Goal: Task Accomplishment & Management: Complete application form

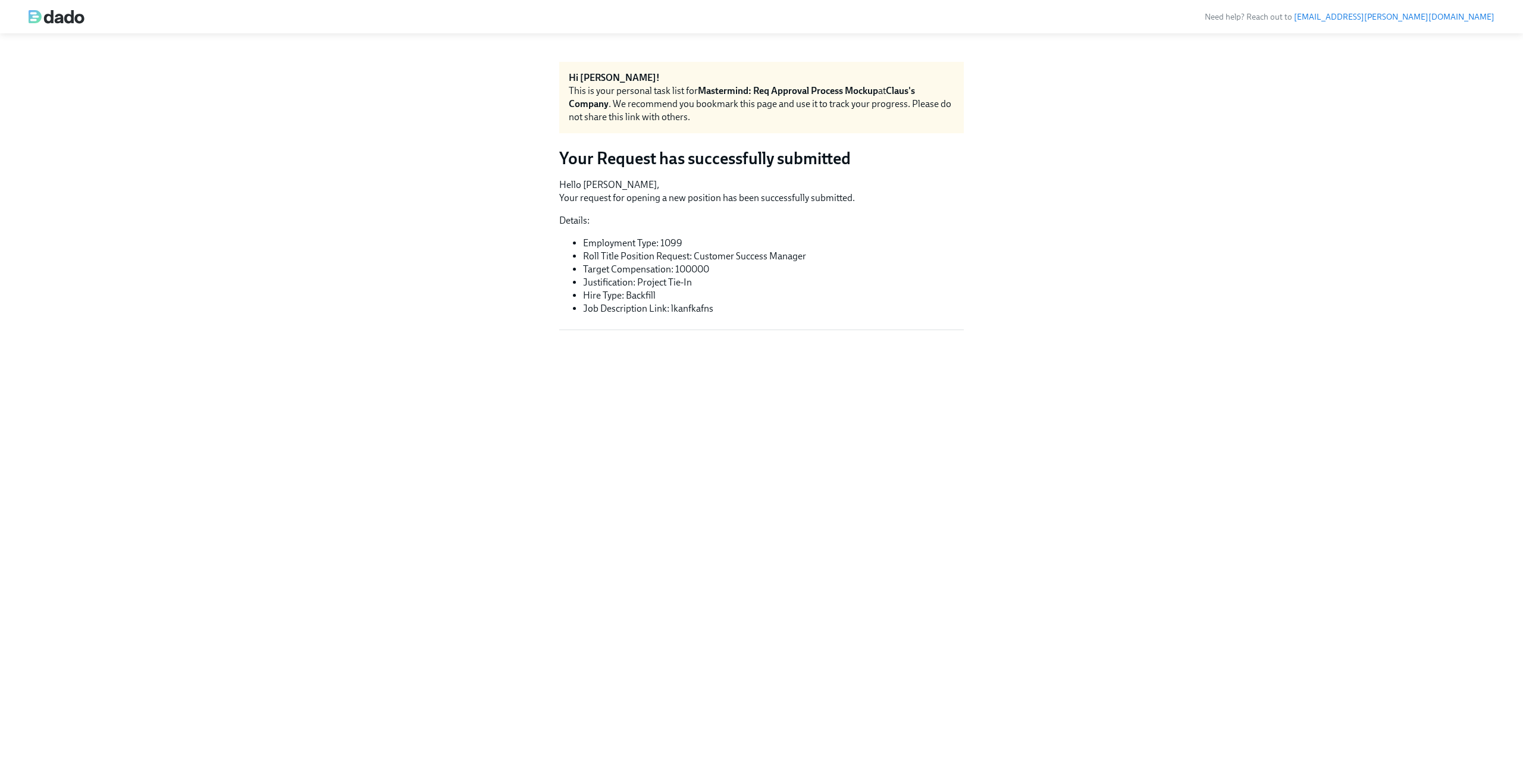
click at [692, 307] on li "Job Description Link: lkanfkafns" at bounding box center [773, 309] width 380 height 13
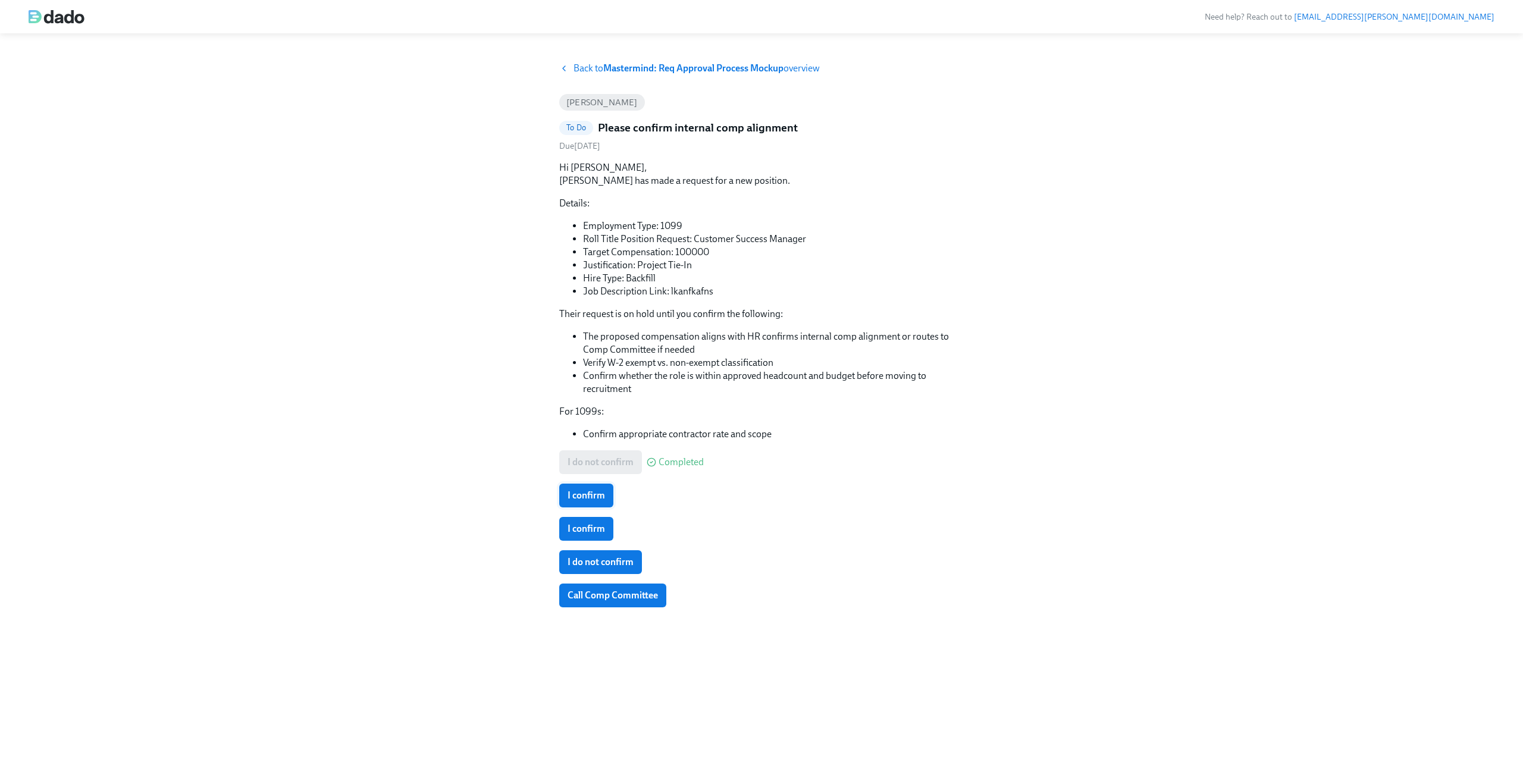
click at [585, 494] on span "I confirm" at bounding box center [586, 495] width 37 height 12
click at [584, 523] on span "I confirm" at bounding box center [586, 528] width 37 height 12
click at [582, 560] on span "I do not confirm" at bounding box center [600, 562] width 66 height 12
click at [584, 590] on span "Call Comp Committee" at bounding box center [613, 595] width 90 height 12
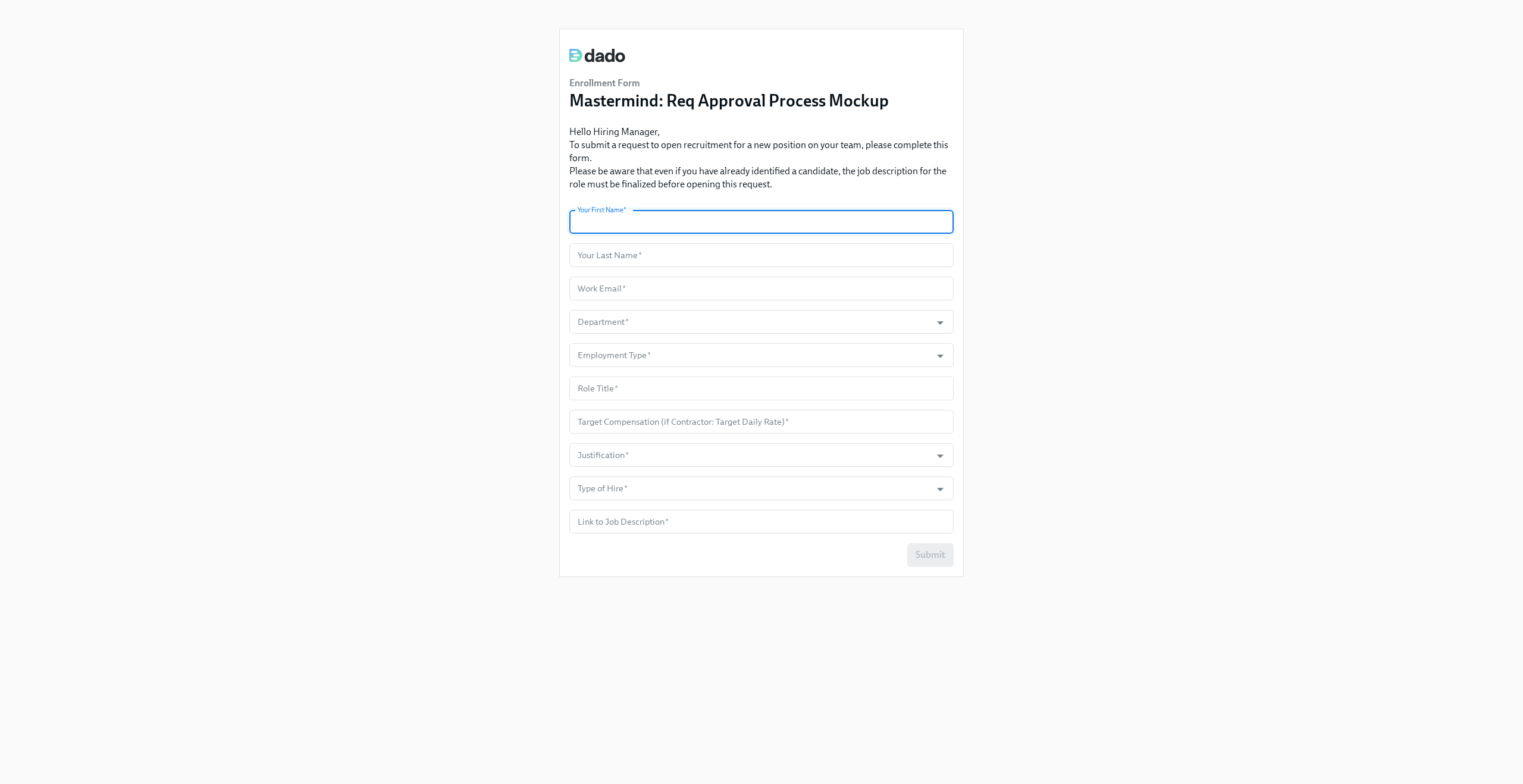
click at [613, 224] on input "text" at bounding box center [761, 221] width 384 height 24
type input "Claus"
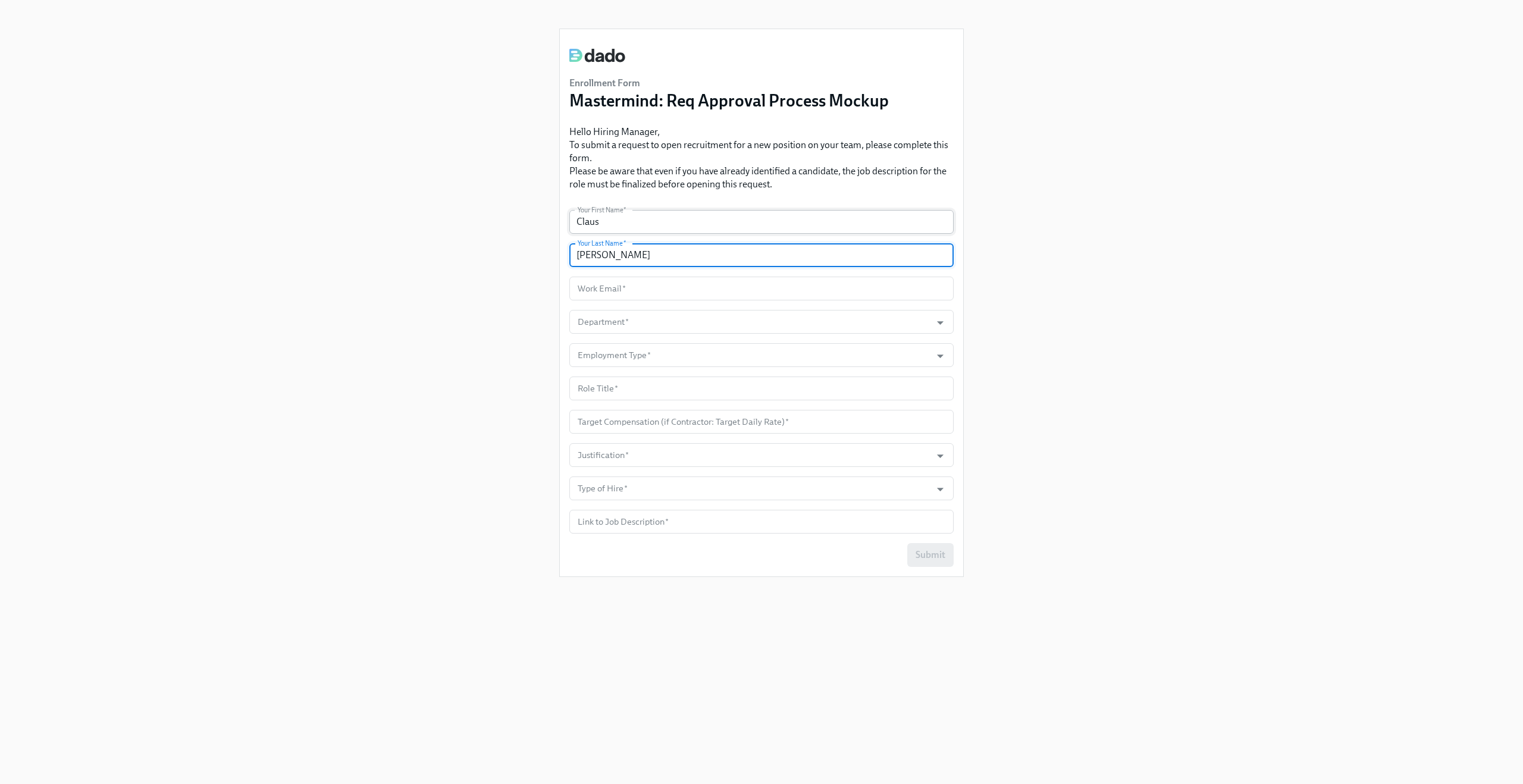
type input "Meyer"
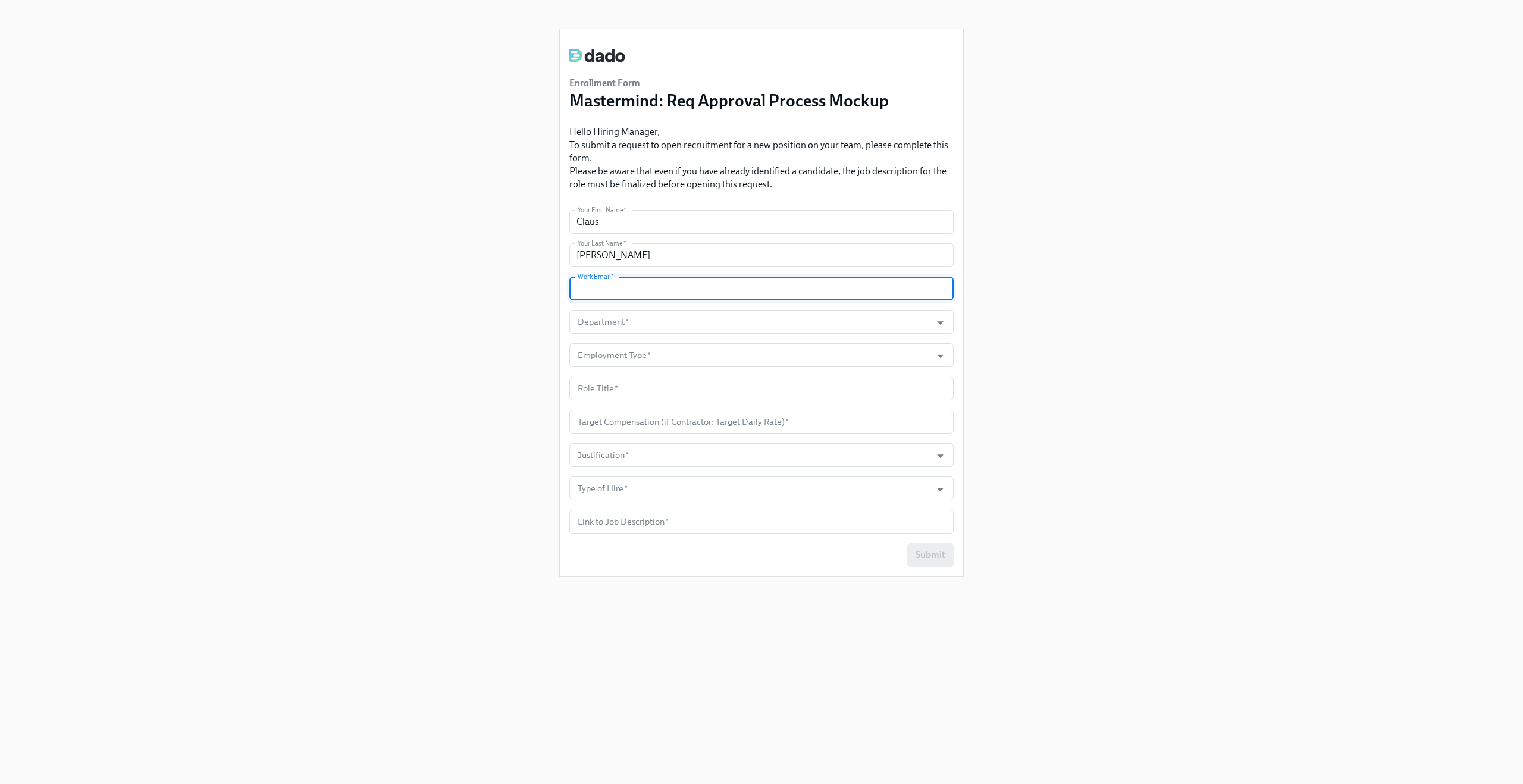
paste input "claus.meyer+mastermind@dadohr.com"
type input "claus.meyer+mastermind@dadohr.com"
click at [622, 316] on input "Department   *" at bounding box center [750, 322] width 350 height 24
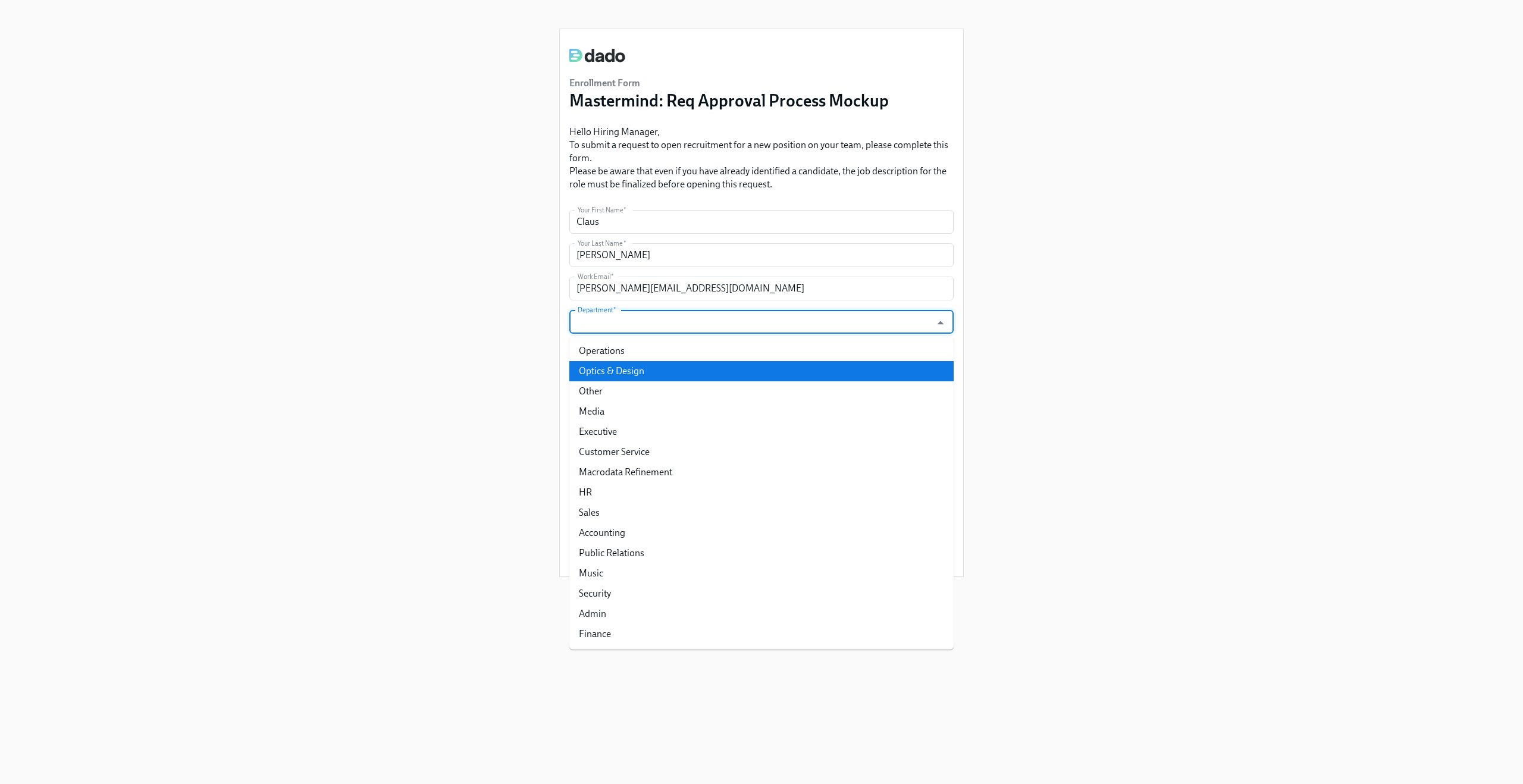
click at [620, 361] on li "Optics & Design" at bounding box center [761, 371] width 384 height 20
type input "Optics & Design"
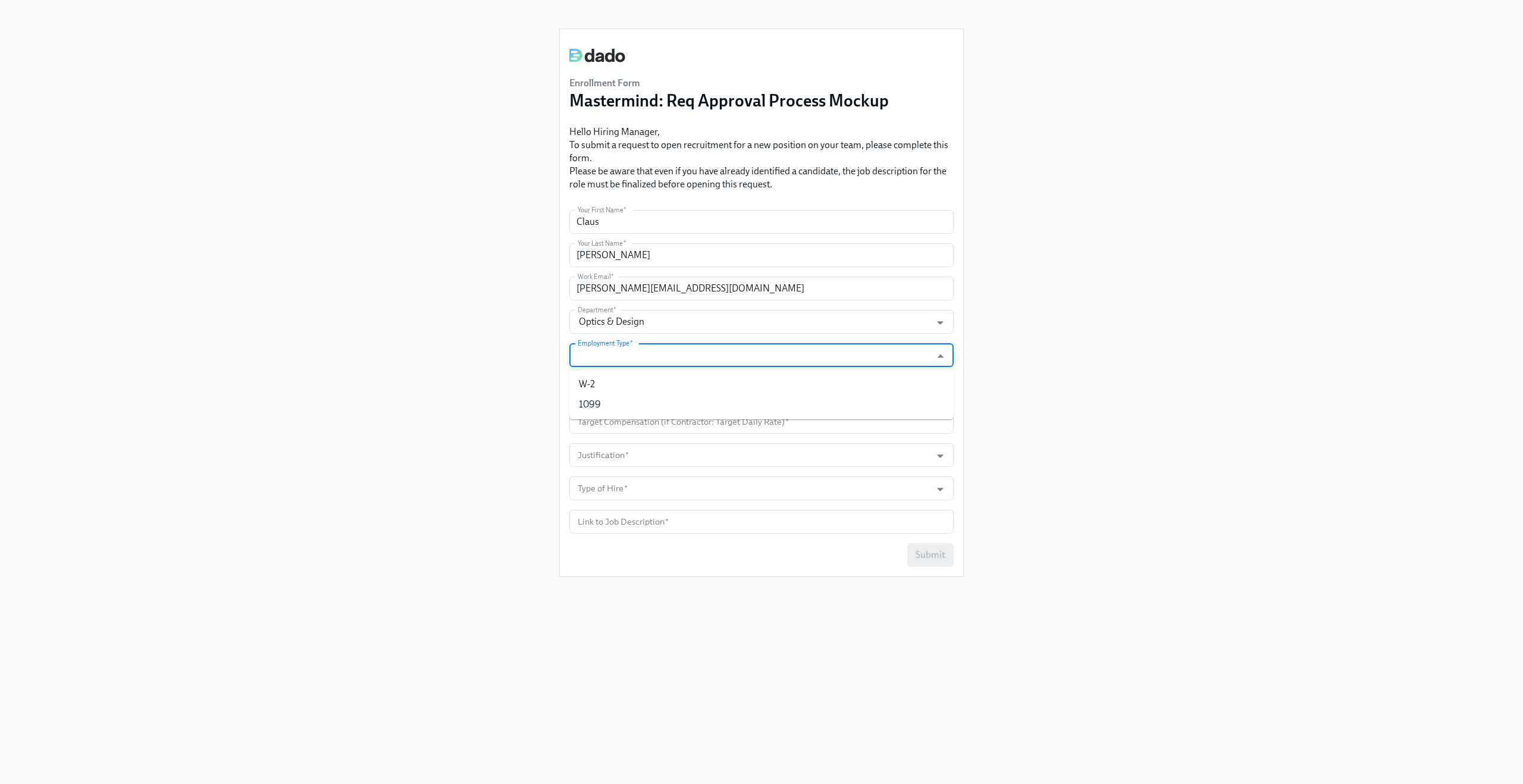
click at [620, 352] on input "Employment Type   *" at bounding box center [750, 355] width 350 height 24
click at [627, 390] on li "W-2" at bounding box center [761, 384] width 384 height 20
type input "W-2"
click at [627, 404] on form "Your First Name   * Claus Your First Name * Your Last Name   * Meyer Your Last …" at bounding box center [761, 388] width 384 height 357
click at [627, 397] on input "text" at bounding box center [761, 388] width 384 height 24
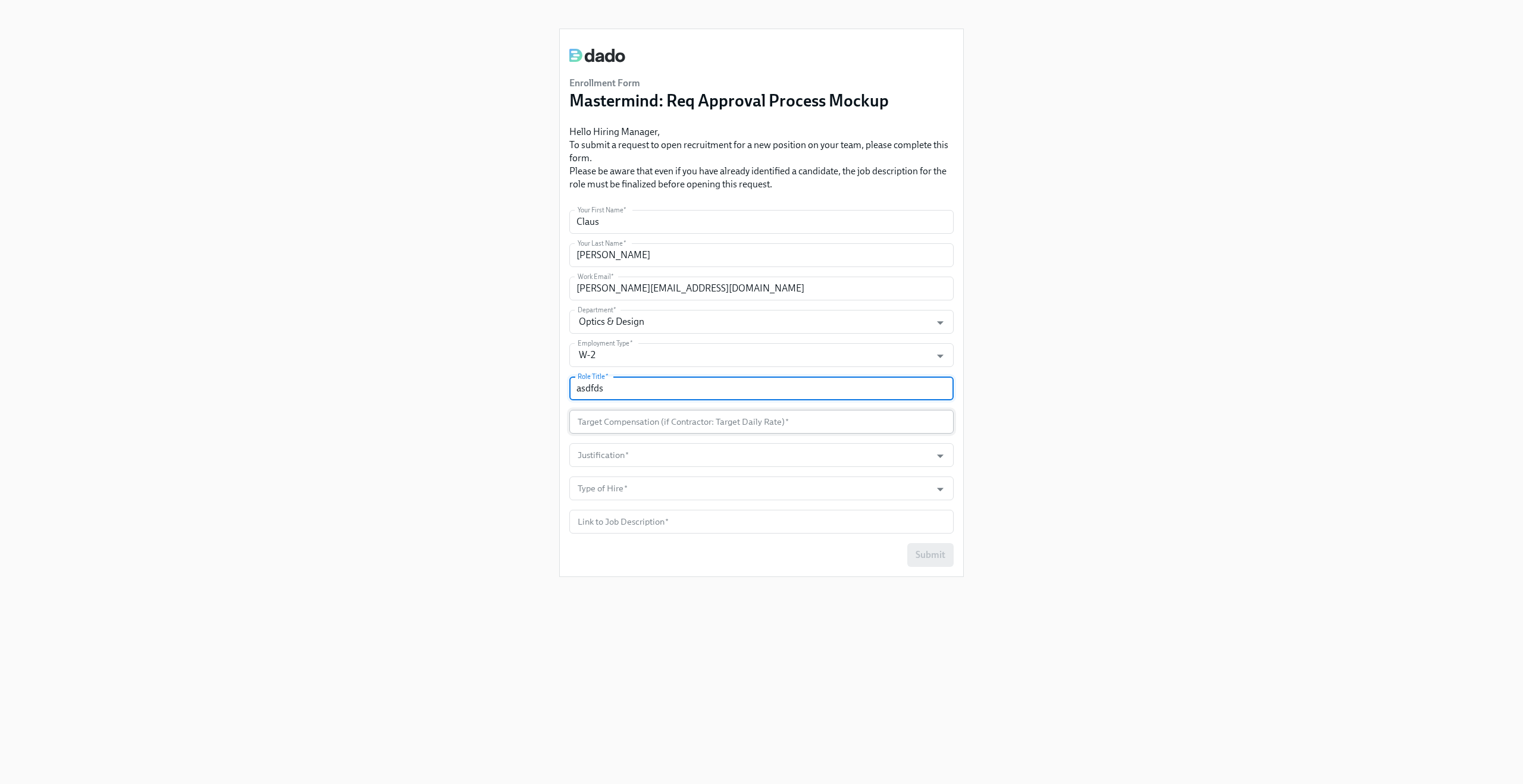
type input "asdfds"
click at [622, 412] on input "number" at bounding box center [761, 422] width 384 height 24
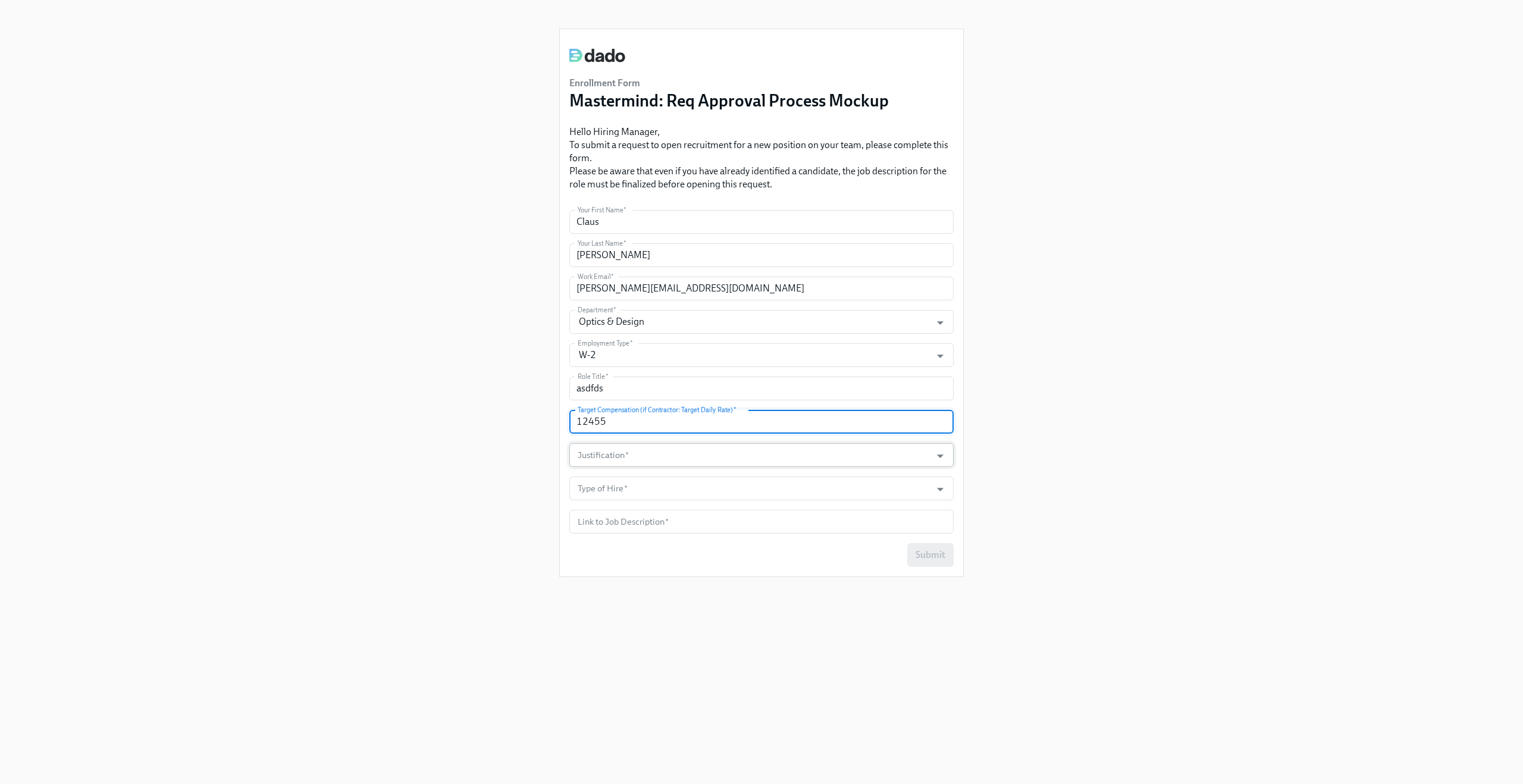
type input "12455"
click at [624, 461] on input "Justification   *" at bounding box center [750, 455] width 350 height 24
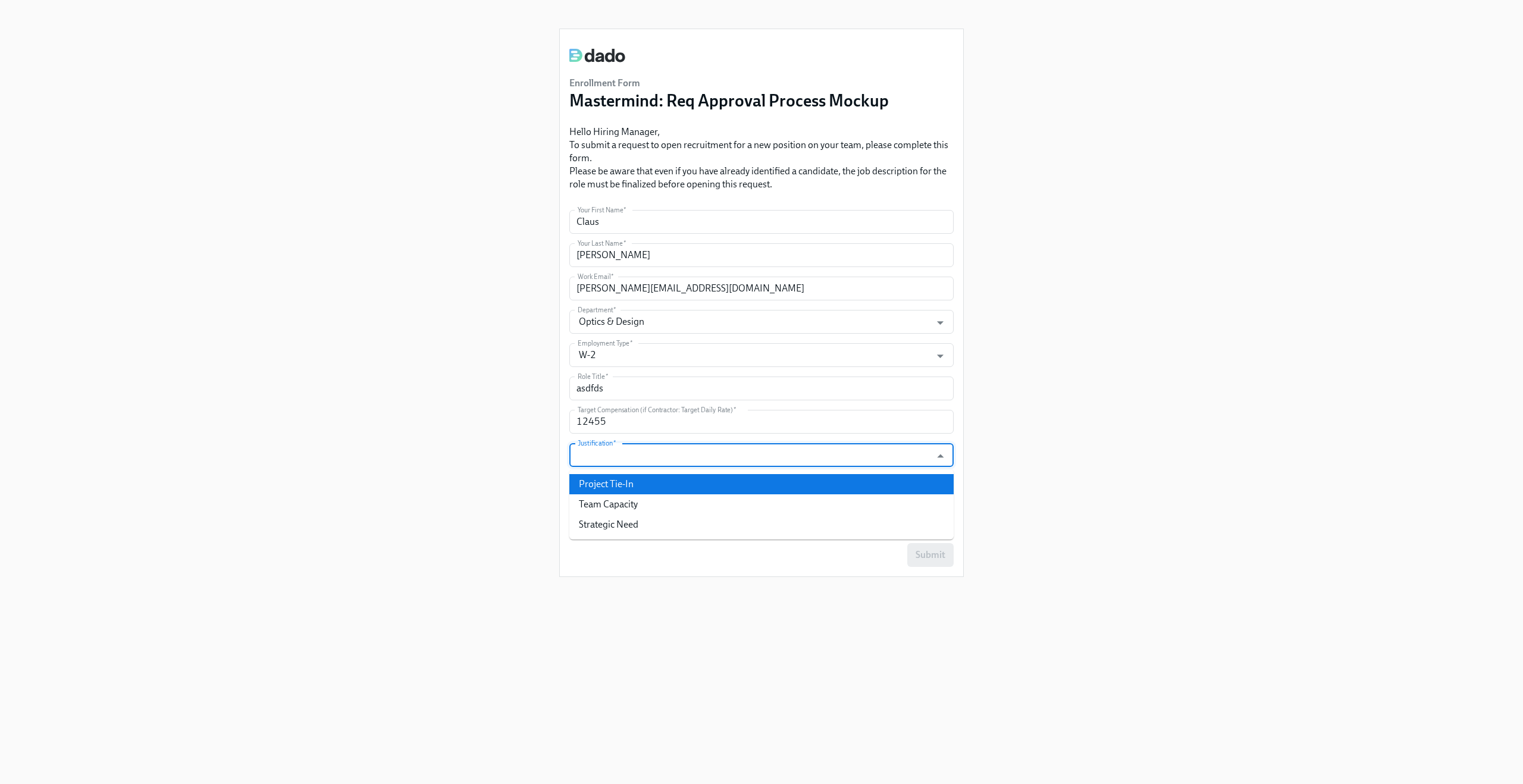
click at [624, 479] on li "Project Tie-In" at bounding box center [761, 484] width 384 height 20
type input "Project Tie-In"
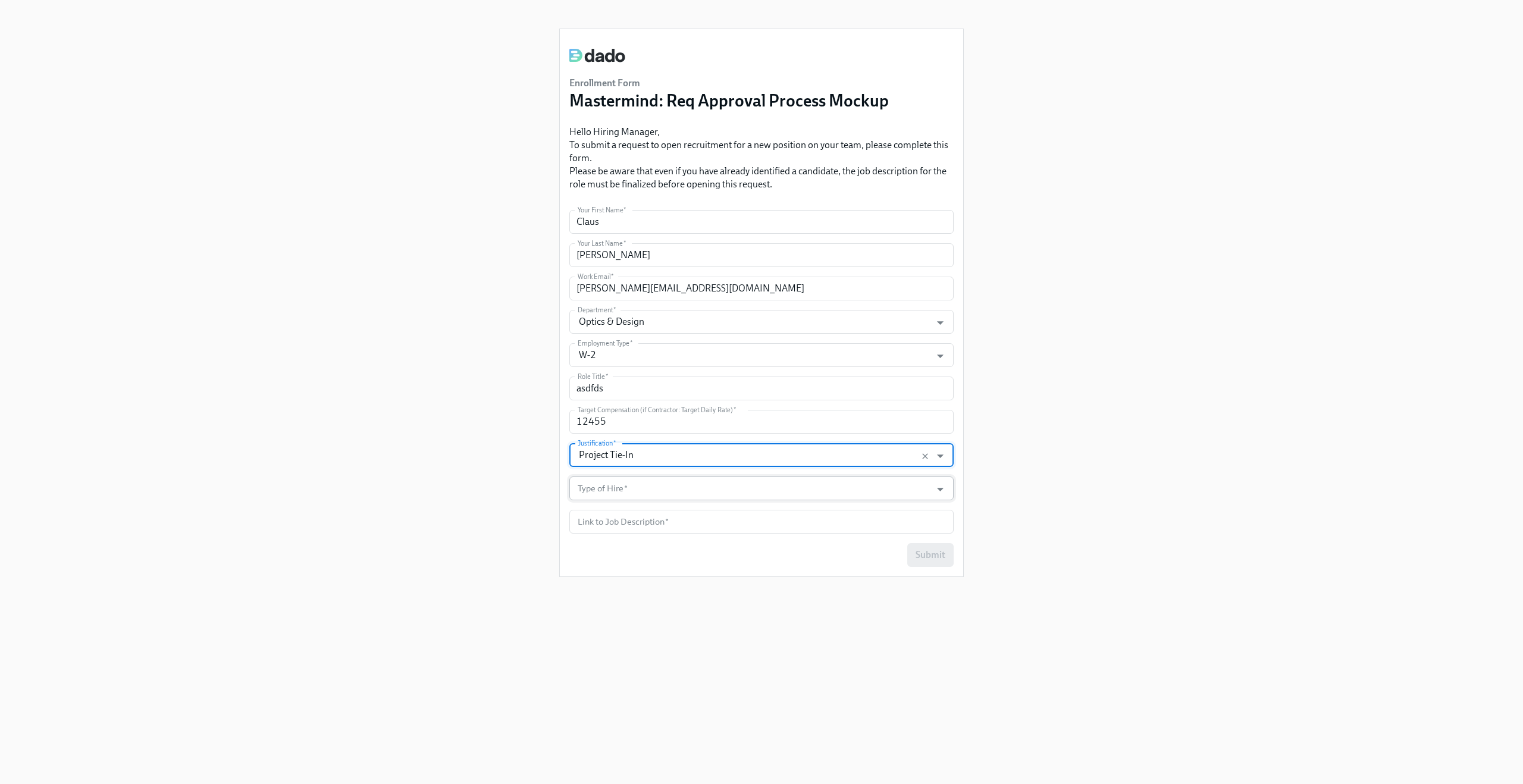
click at [620, 495] on input "Type of Hire   *" at bounding box center [750, 488] width 350 height 24
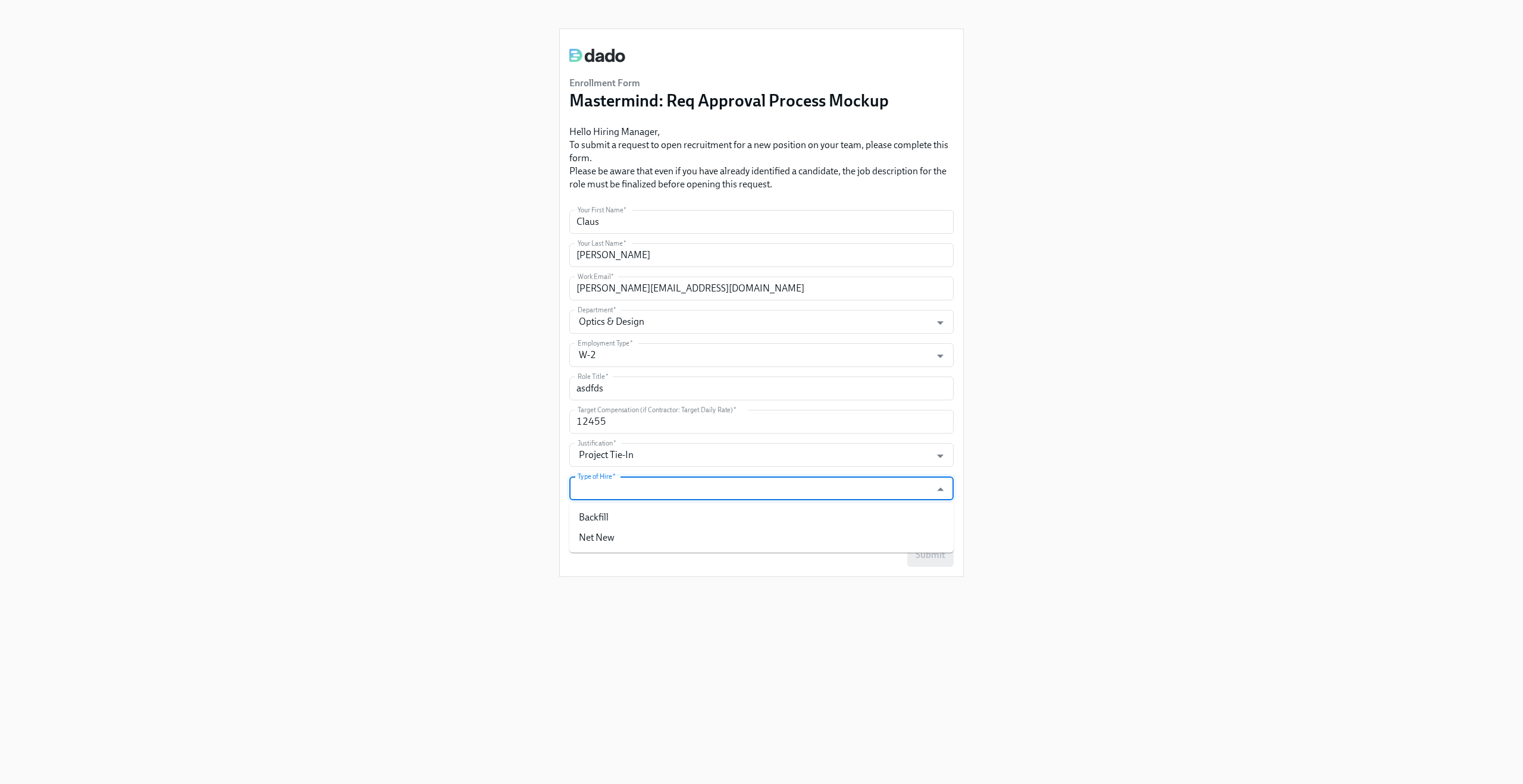
click at [620, 495] on input "Type of Hire   *" at bounding box center [750, 488] width 350 height 24
click at [621, 490] on input "Type of Hire   *" at bounding box center [750, 488] width 350 height 24
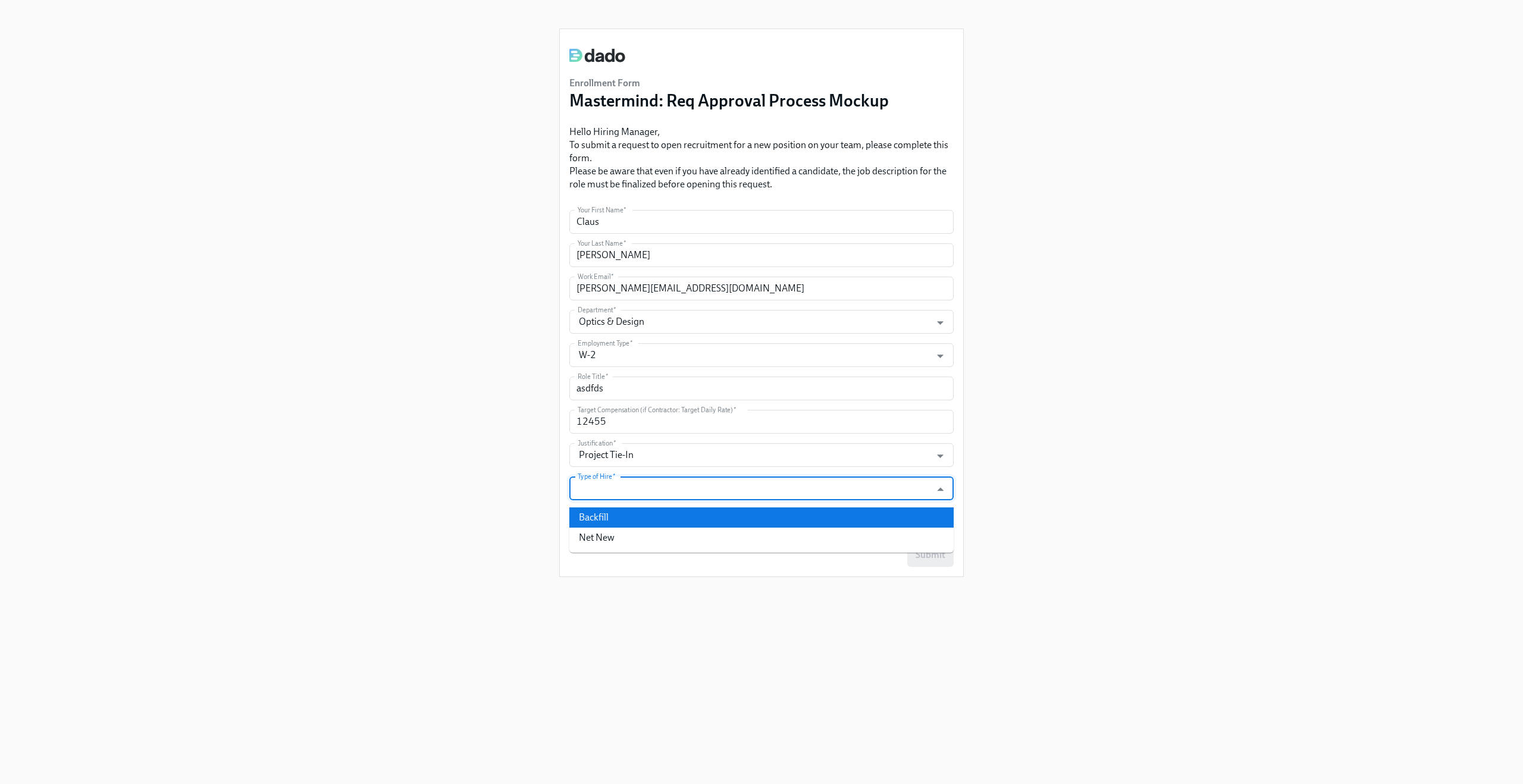
click at [619, 521] on li "Backfill" at bounding box center [761, 517] width 384 height 20
type input "Backfill"
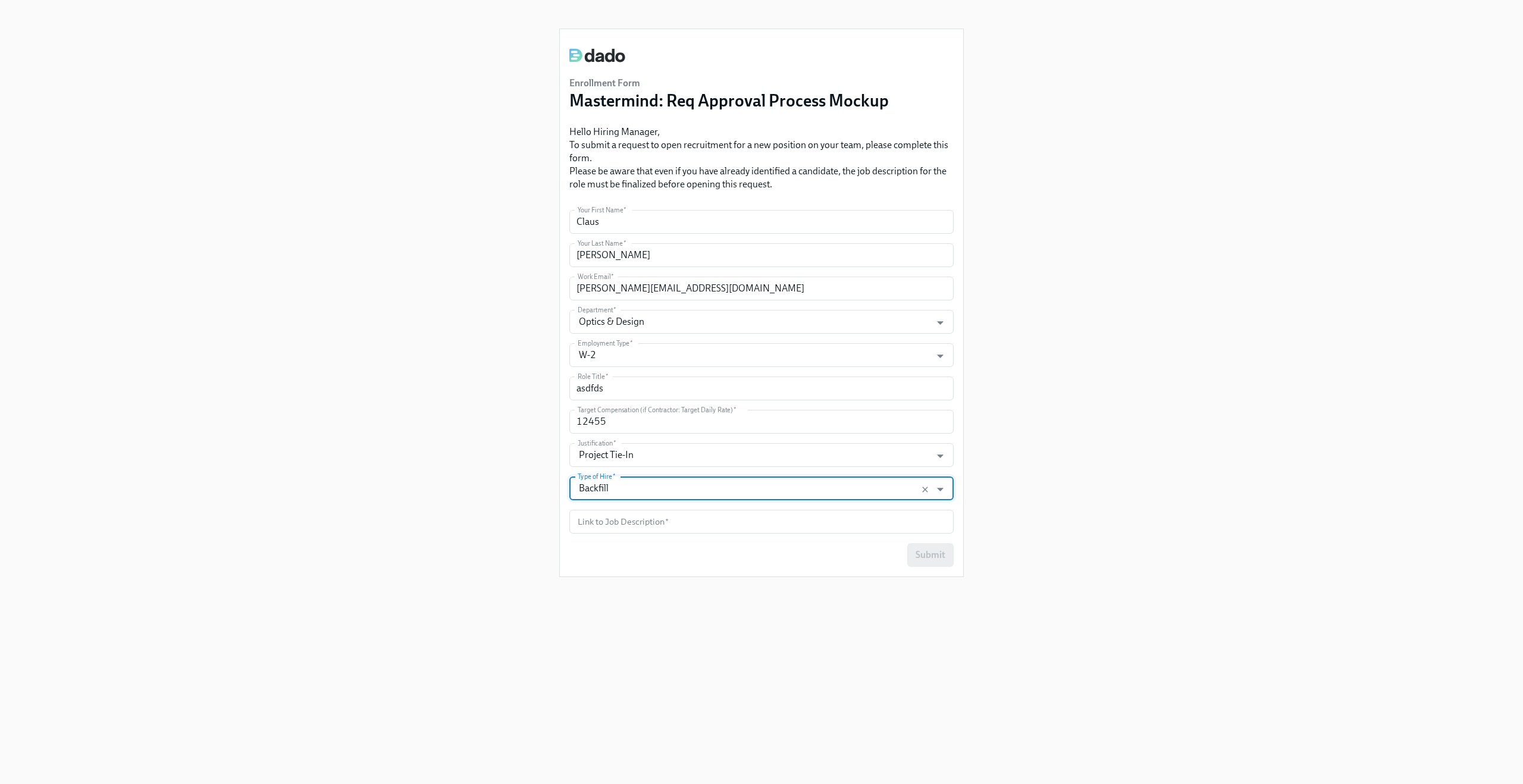
click at [617, 534] on form "Your First Name   * Claus Your First Name * Your Last Name   * Meyer Your Last …" at bounding box center [761, 388] width 384 height 357
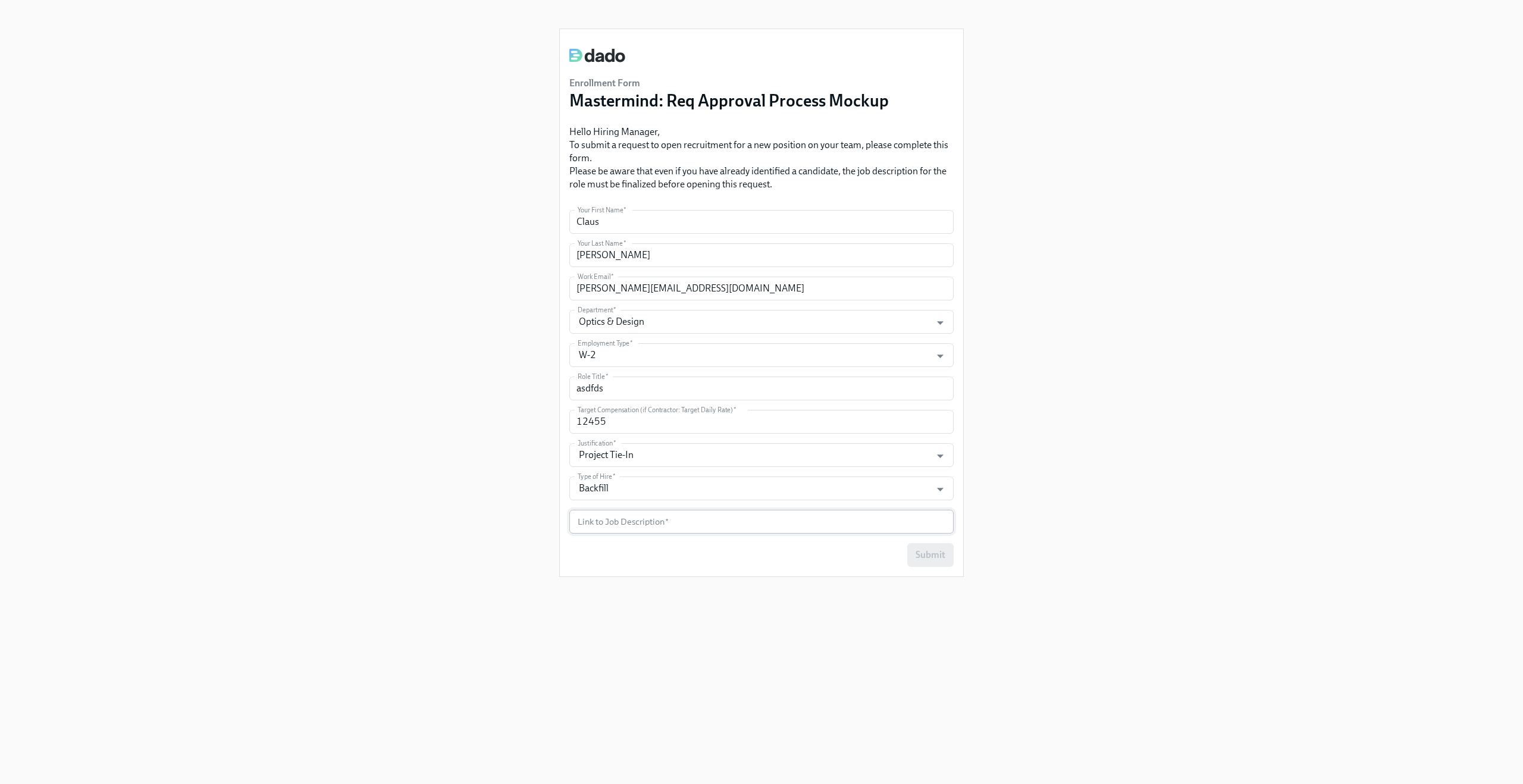
click at [621, 525] on input "text" at bounding box center [761, 521] width 384 height 24
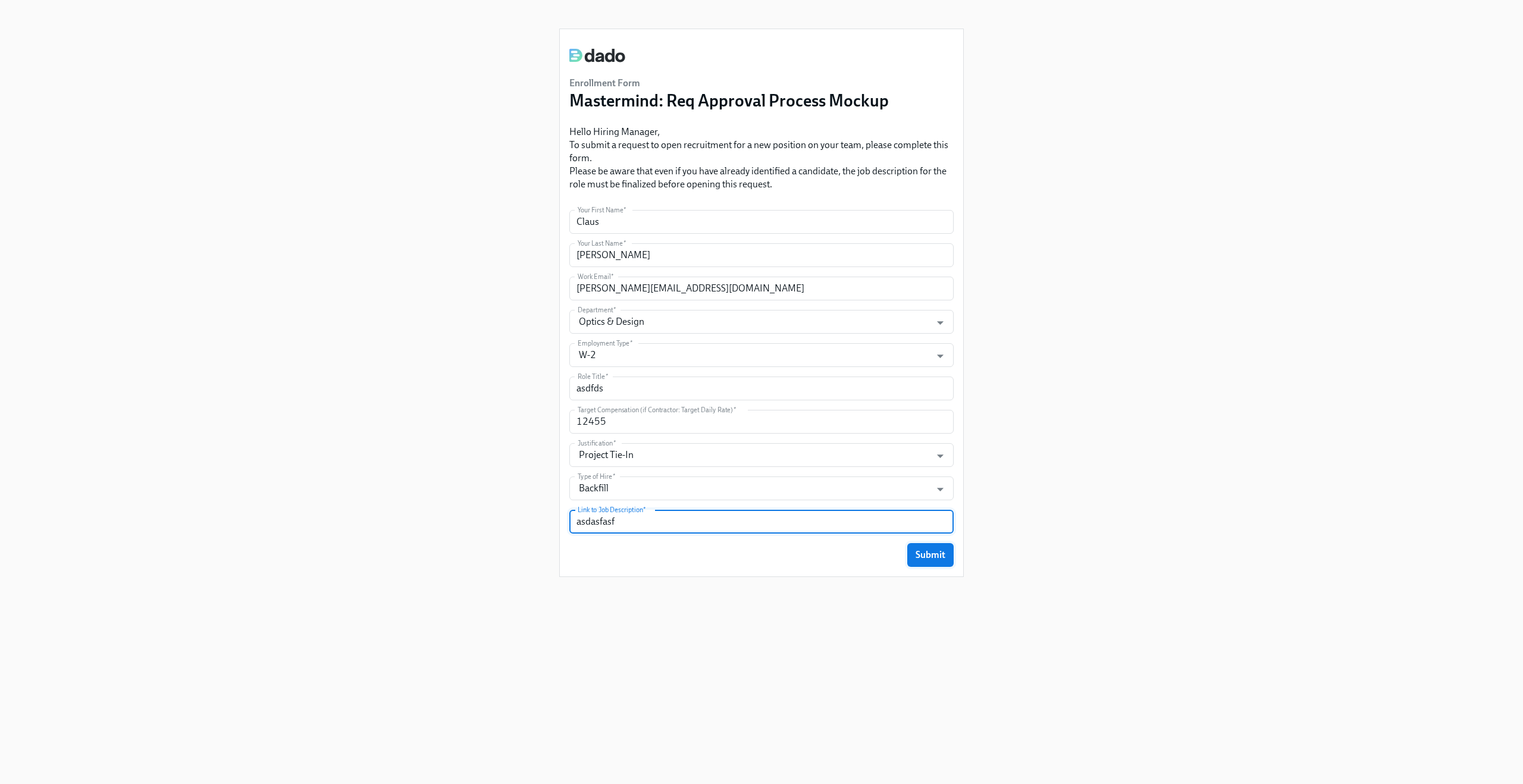
type input "asdasfasf"
click at [931, 552] on span "Submit" at bounding box center [931, 554] width 30 height 12
